Goal: Information Seeking & Learning: Learn about a topic

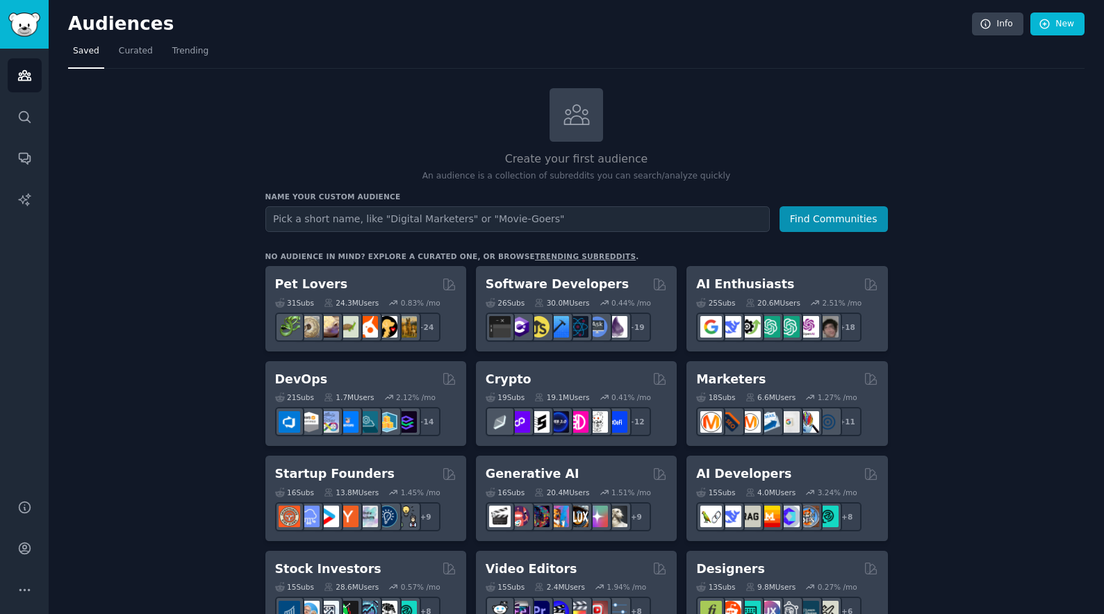
click at [778, 283] on div "AI Enthusiasts" at bounding box center [786, 284] width 181 height 17
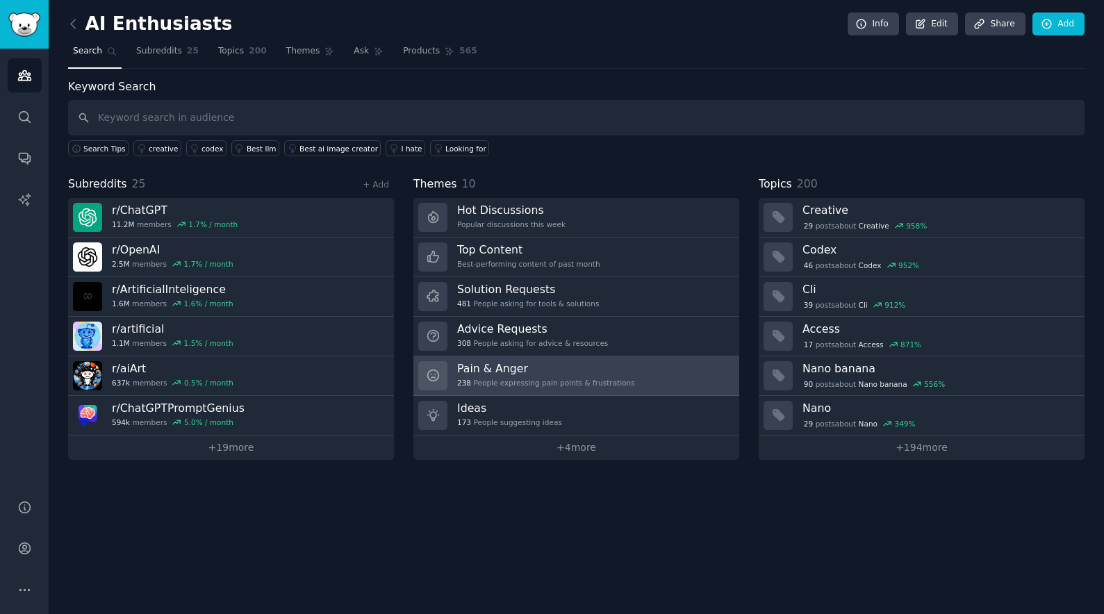
click at [633, 378] on link "Pain & Anger 238 People expressing pain points & frustrations" at bounding box center [576, 376] width 326 height 40
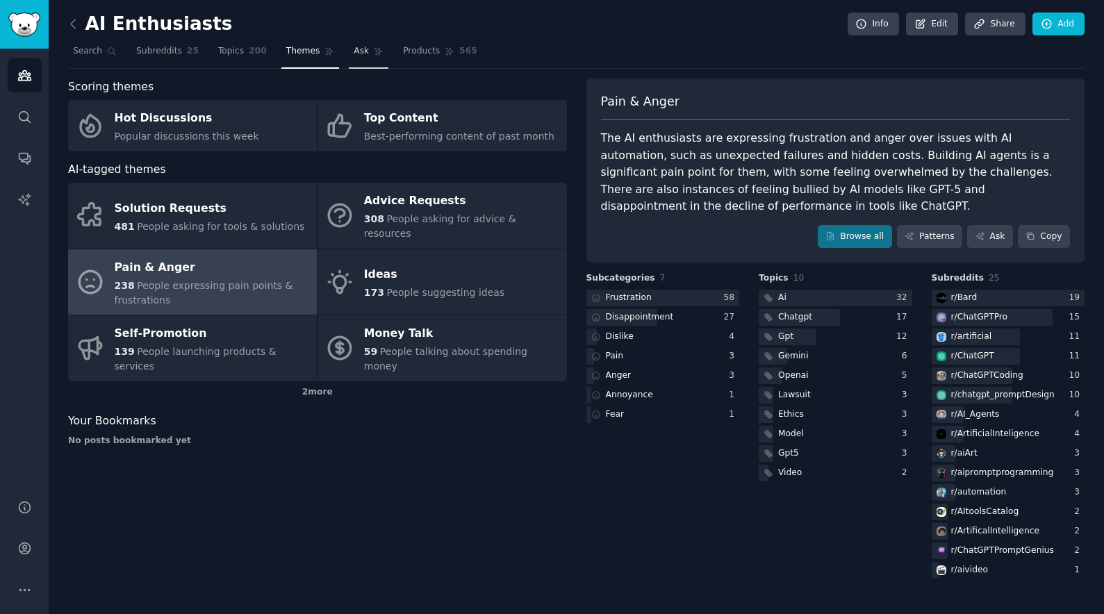
click at [375, 51] on icon at bounding box center [379, 52] width 10 height 10
